Goal: Transaction & Acquisition: Download file/media

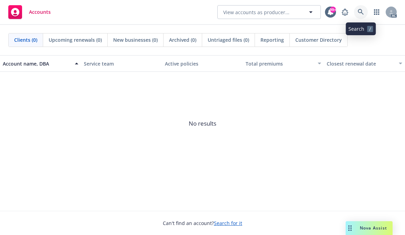
click at [338, 14] on icon at bounding box center [361, 12] width 6 height 6
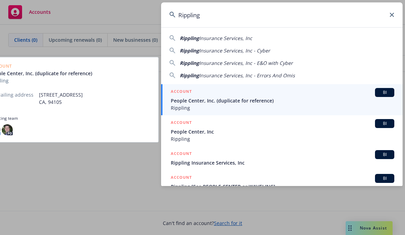
type input "Rippling"
click at [188, 98] on span "People Center, Inc. (duplicate for reference)" at bounding box center [283, 100] width 224 height 7
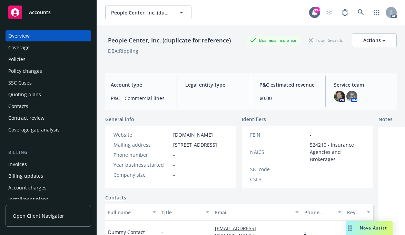
click at [17, 48] on div "Coverage" at bounding box center [18, 47] width 21 height 11
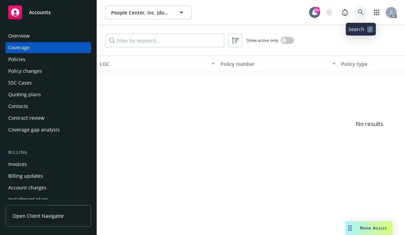
click at [338, 12] on icon at bounding box center [361, 12] width 6 height 6
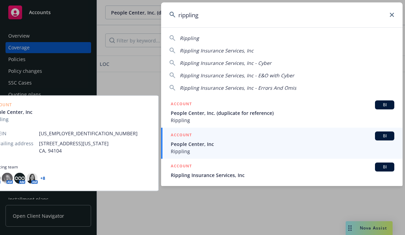
type input "rippling"
click at [190, 145] on span "People Center, Inc" at bounding box center [283, 143] width 224 height 7
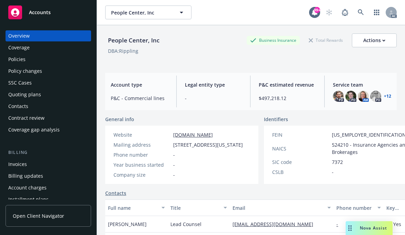
click at [13, 58] on div "Policies" at bounding box center [16, 59] width 17 height 11
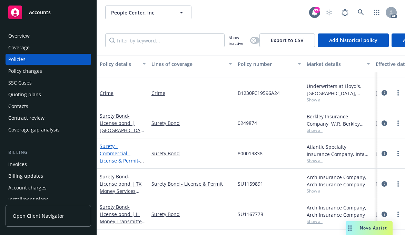
scroll to position [34, 0]
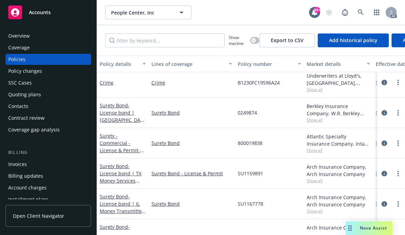
click at [19, 58] on div "Policies" at bounding box center [16, 59] width 17 height 11
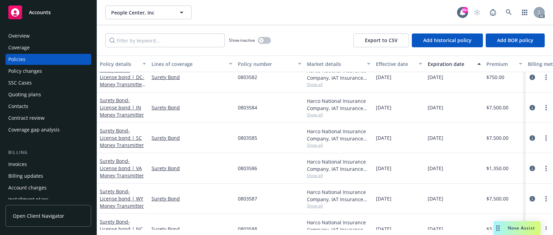
scroll to position [1035, 0]
click at [22, 47] on div "Coverage" at bounding box center [18, 47] width 21 height 11
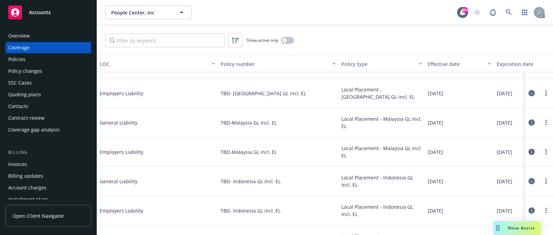
scroll to position [448, 0]
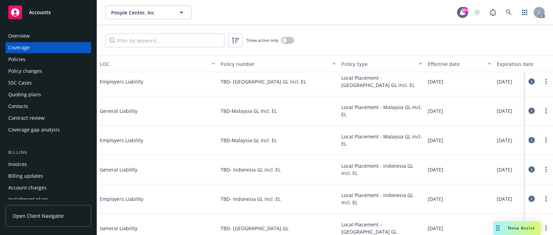
click at [15, 56] on div "Policies" at bounding box center [16, 59] width 17 height 11
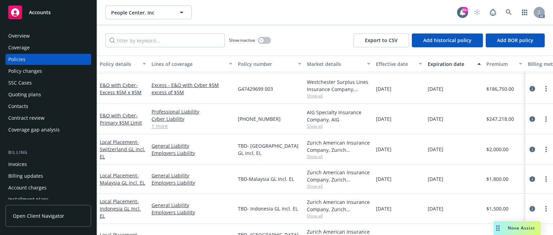
scroll to position [2622, 0]
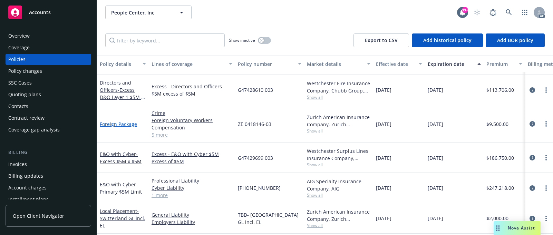
click at [119, 126] on link "Foreign Package" at bounding box center [118, 124] width 37 height 7
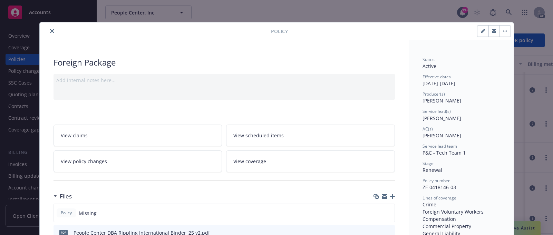
click at [50, 31] on icon "close" at bounding box center [52, 31] width 4 height 4
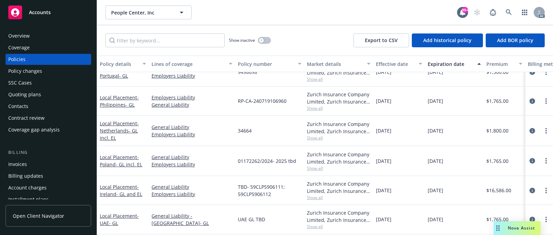
scroll to position [2932, 0]
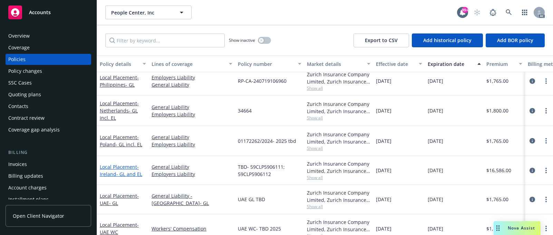
click at [122, 168] on link "Local Placement - [GEOGRAPHIC_DATA]- GL and [GEOGRAPHIC_DATA]" at bounding box center [121, 171] width 42 height 14
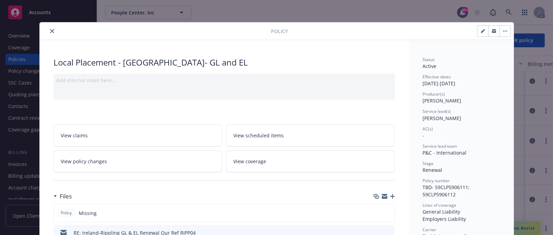
click at [50, 31] on icon "close" at bounding box center [52, 31] width 4 height 4
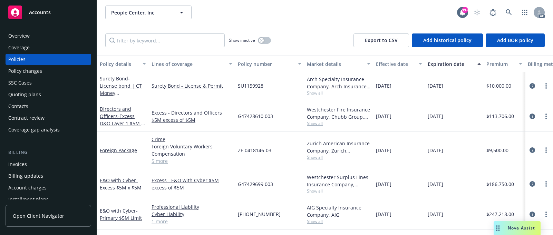
scroll to position [2622, 0]
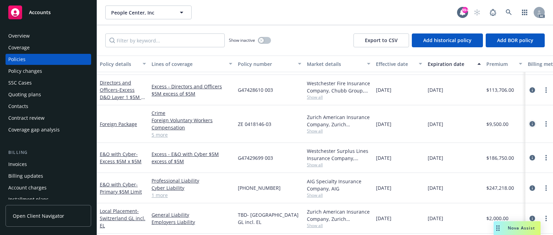
click at [338, 123] on icon "circleInformation" at bounding box center [532, 124] width 6 height 6
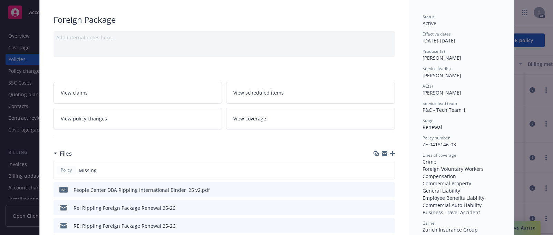
scroll to position [55, 0]
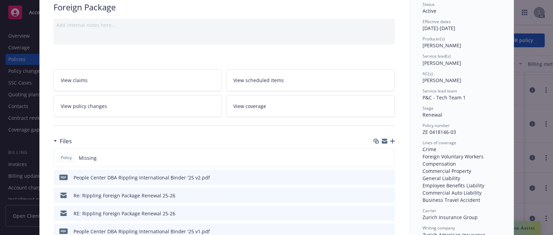
click at [260, 99] on link "View coverage" at bounding box center [310, 106] width 169 height 22
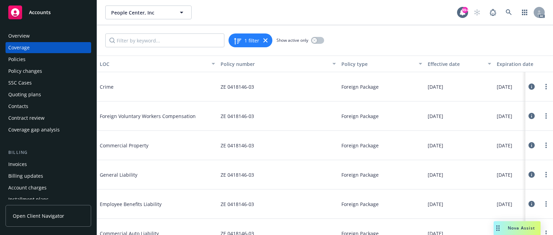
click at [338, 145] on icon at bounding box center [531, 145] width 6 height 6
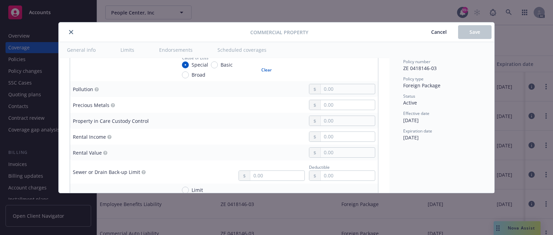
scroll to position [1552, 0]
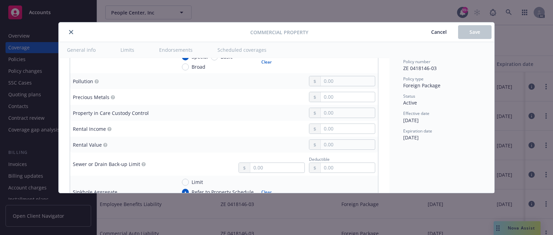
drag, startPoint x: 70, startPoint y: 30, endPoint x: 101, endPoint y: 37, distance: 31.1
click at [70, 30] on icon "close" at bounding box center [71, 32] width 4 height 4
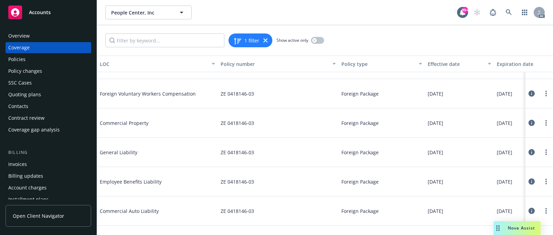
scroll to position [34, 0]
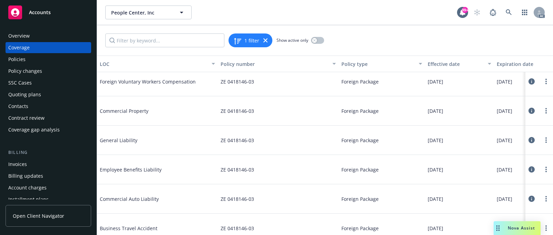
click at [338, 111] on icon at bounding box center [531, 111] width 6 height 6
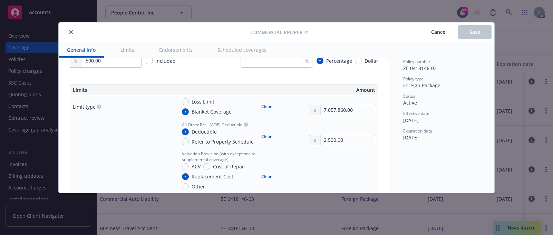
type textarea "x"
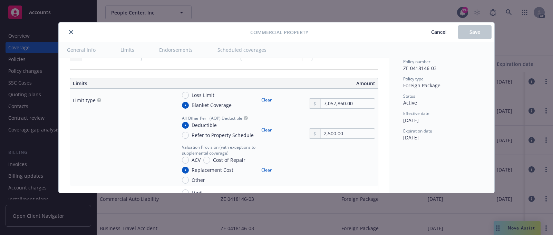
click at [71, 30] on icon "close" at bounding box center [71, 32] width 4 height 4
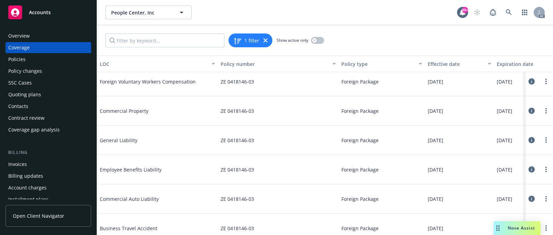
click at [17, 59] on div "Policies" at bounding box center [16, 59] width 17 height 11
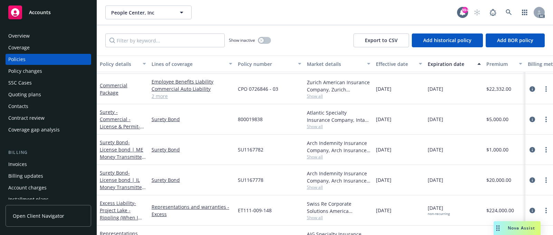
scroll to position [3587, 0]
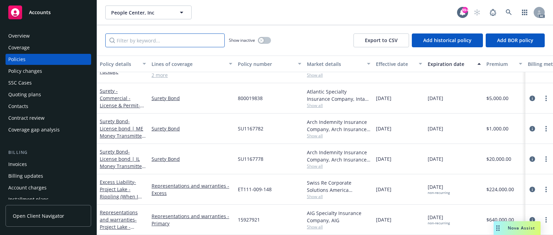
click at [152, 39] on input "Filter by keyword..." at bounding box center [164, 40] width 119 height 14
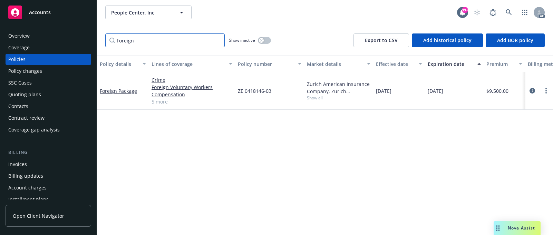
scroll to position [0, 0]
click at [121, 89] on link "Foreign Package" at bounding box center [118, 91] width 37 height 7
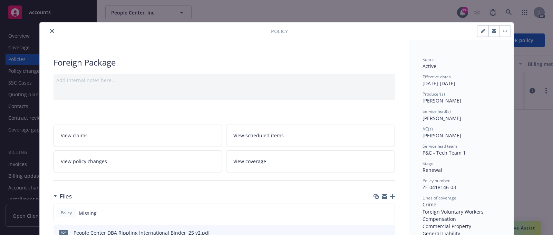
click at [50, 30] on icon "close" at bounding box center [52, 31] width 4 height 4
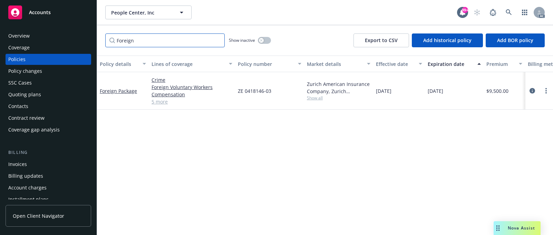
drag, startPoint x: 131, startPoint y: 41, endPoint x: 102, endPoint y: 38, distance: 29.1
click at [102, 38] on div "Foreign Show inactive Export to CSV Add historical policy Add BOR policy" at bounding box center [325, 40] width 456 height 30
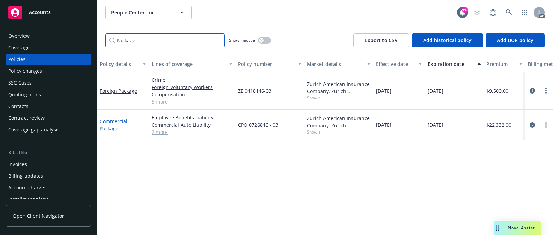
type input "Package"
click at [110, 121] on link "Commercial Package" at bounding box center [114, 125] width 28 height 14
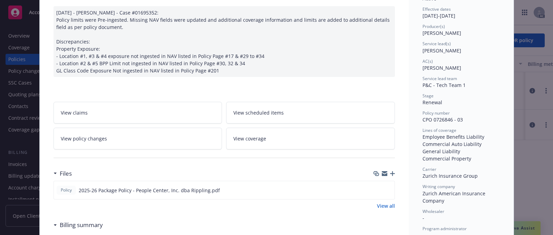
scroll to position [69, 0]
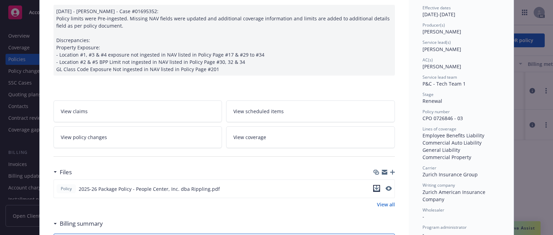
click at [338, 179] on icon "download file" at bounding box center [376, 188] width 4 height 4
